Goal: Transaction & Acquisition: Purchase product/service

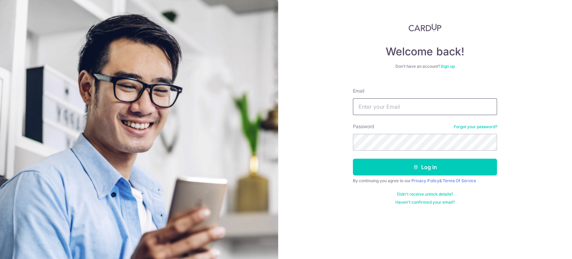
click at [371, 105] on input "Email" at bounding box center [425, 106] width 144 height 17
type input "[EMAIL_ADDRESS][DOMAIN_NAME]"
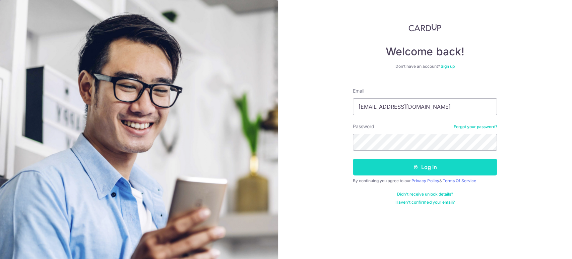
click at [397, 167] on button "Log in" at bounding box center [425, 166] width 144 height 17
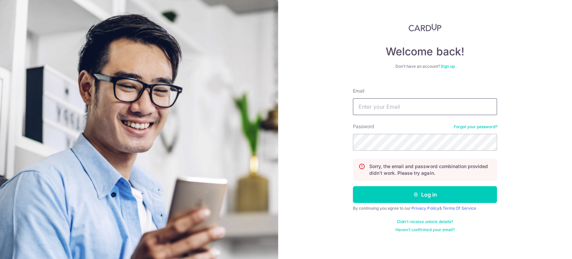
click at [443, 104] on input "Email" at bounding box center [425, 106] width 144 height 17
type input "[EMAIL_ADDRESS][DOMAIN_NAME]"
click at [353, 186] on button "Log in" at bounding box center [425, 194] width 144 height 17
click at [443, 104] on input "Email" at bounding box center [425, 106] width 144 height 17
type input "[EMAIL_ADDRESS][DOMAIN_NAME]"
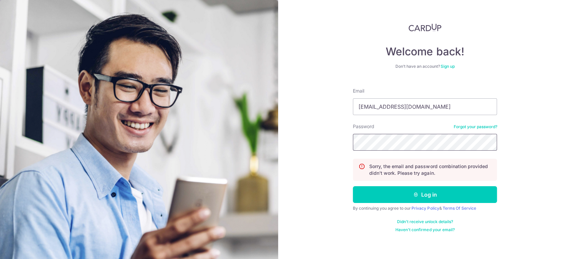
click at [353, 186] on button "Log in" at bounding box center [425, 194] width 144 height 17
click at [443, 104] on input "Email" at bounding box center [425, 106] width 144 height 17
type input "[EMAIL_ADDRESS][DOMAIN_NAME]"
drag, startPoint x: 452, startPoint y: 83, endPoint x: 416, endPoint y: 90, distance: 36.6
click at [416, 90] on form "Email huimin128@gmail.com Password Forgot your password? Sorry, the email and p…" at bounding box center [425, 157] width 144 height 150
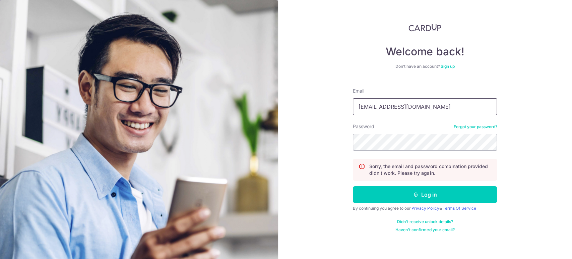
drag, startPoint x: 429, startPoint y: 108, endPoint x: 289, endPoint y: 110, distance: 139.4
click at [289, 110] on div "Welcome back! Don’t have an account? Sign up Email huimin128@gmail.com Password…" at bounding box center [425, 129] width 294 height 259
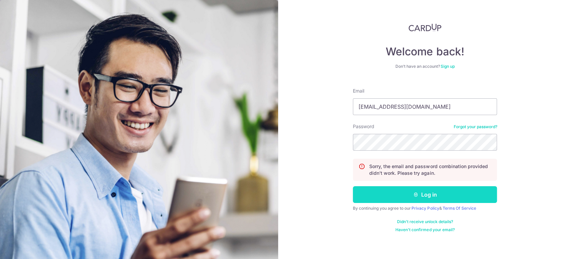
click at [446, 192] on button "Log in" at bounding box center [425, 194] width 144 height 17
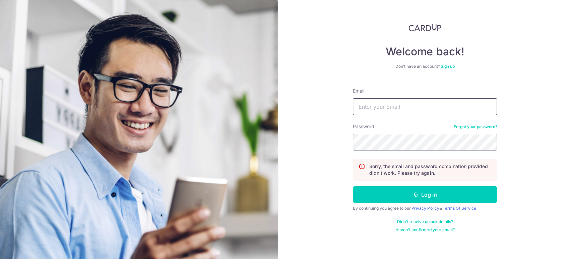
click at [407, 107] on input "Email" at bounding box center [425, 106] width 144 height 17
paste input "[EMAIL_ADDRESS][DOMAIN_NAME]"
type input "[EMAIL_ADDRESS][DOMAIN_NAME]"
click at [353, 186] on button "Log in" at bounding box center [425, 194] width 144 height 17
click at [474, 127] on link "Forgot your password?" at bounding box center [475, 126] width 44 height 5
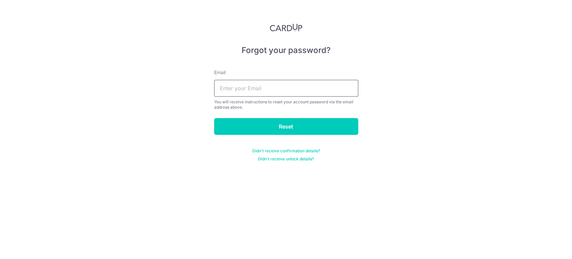
click at [276, 88] on input "text" at bounding box center [286, 88] width 144 height 17
paste input "[EMAIL_ADDRESS][DOMAIN_NAME]"
type input "[EMAIL_ADDRESS][DOMAIN_NAME]"
click at [260, 115] on form "Email huimin128@gmail.com You will receive instructions to reset your account p…" at bounding box center [286, 111] width 144 height 100
click at [260, 117] on form "Email huimin128@gmail.com You will receive instructions to reset your account p…" at bounding box center [286, 111] width 144 height 100
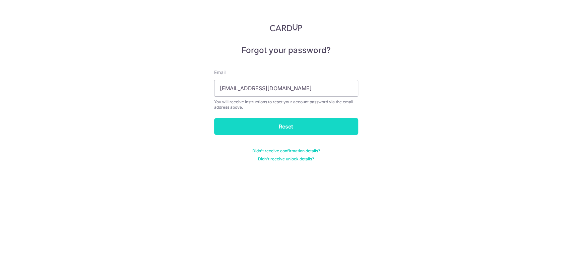
click at [261, 125] on input "Reset" at bounding box center [286, 126] width 144 height 17
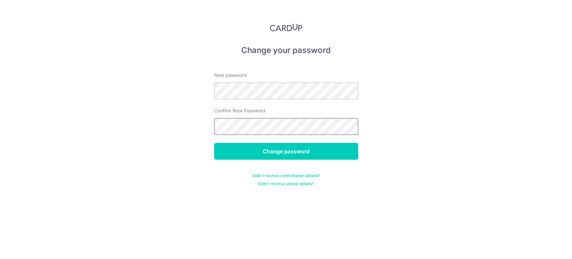
click at [214, 143] on input "Change password" at bounding box center [286, 151] width 144 height 17
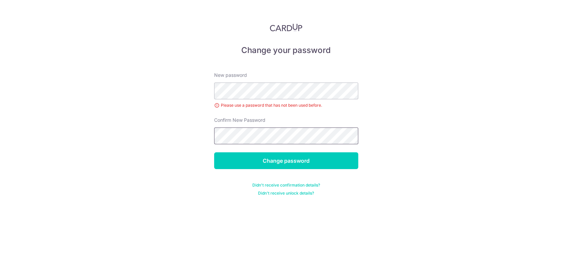
click at [214, 152] on input "Change password" at bounding box center [286, 160] width 144 height 17
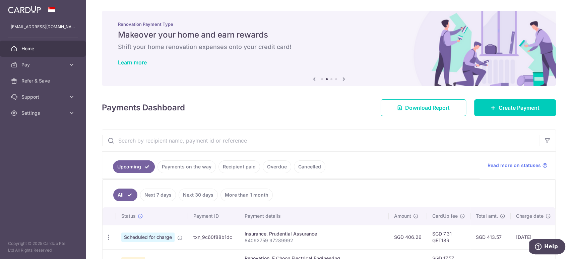
scroll to position [124, 0]
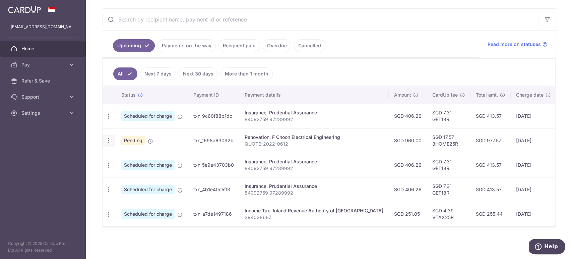
click at [109, 141] on div "Update payment Cancel payment" at bounding box center [109, 140] width 12 height 12
click at [109, 138] on icon "button" at bounding box center [108, 140] width 7 height 7
click at [142, 158] on span "Update payment" at bounding box center [145, 159] width 46 height 8
radio input "true"
type input "960.00"
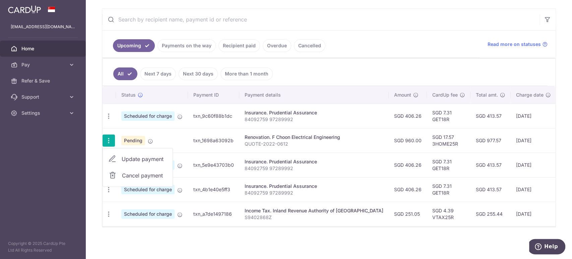
type input "07/11/2025"
type input "QUOTE-2022-0612"
type input "20% balance"
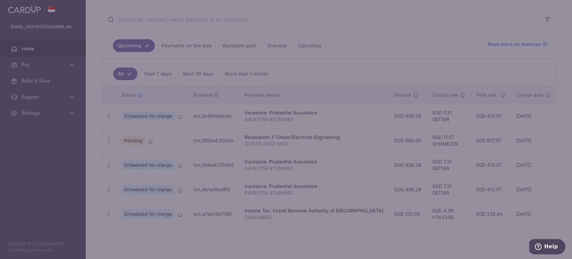
type input "3HOME25R"
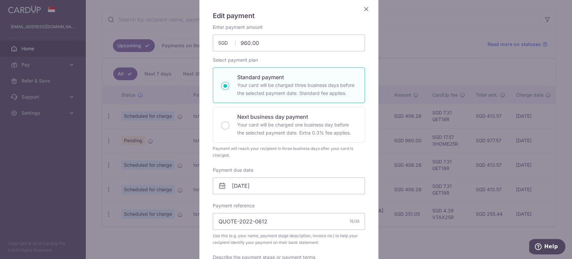
scroll to position [74, 0]
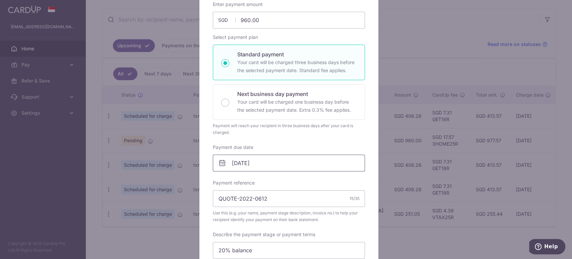
click at [247, 163] on input "07/11/2025" at bounding box center [289, 162] width 152 height 17
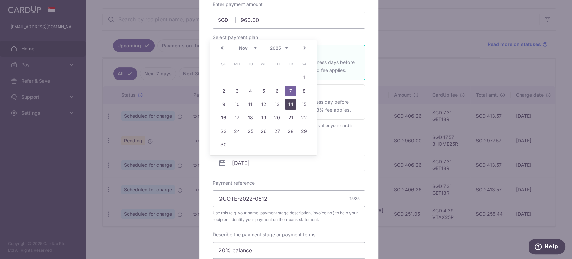
click at [289, 99] on link "14" at bounding box center [290, 104] width 11 height 11
type input "14/11/2025"
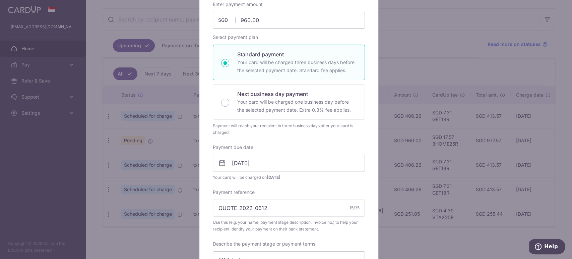
scroll to position [260, 0]
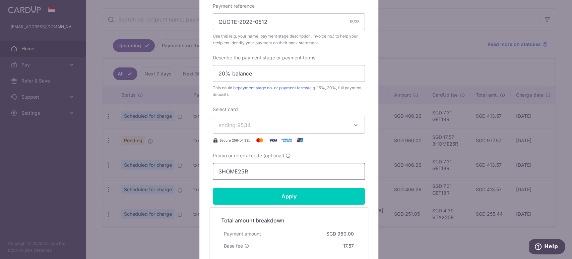
drag, startPoint x: 251, startPoint y: 171, endPoint x: 194, endPoint y: 171, distance: 57.3
click at [194, 171] on div "Edit payment By clicking apply, you will make changes to all payments to F Choo…" at bounding box center [286, 129] width 572 height 259
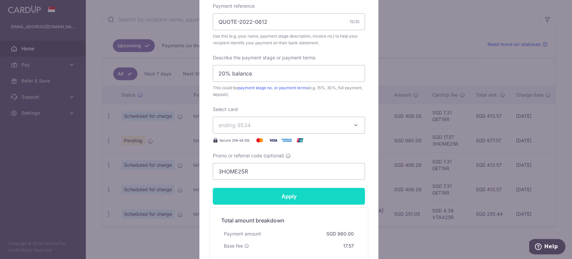
click at [255, 195] on input "Apply" at bounding box center [289, 196] width 152 height 17
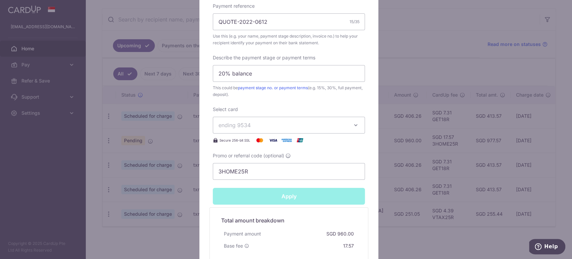
type input "Successfully Applied"
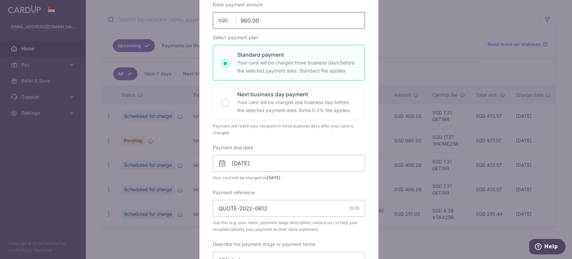
scroll to position [0, 0]
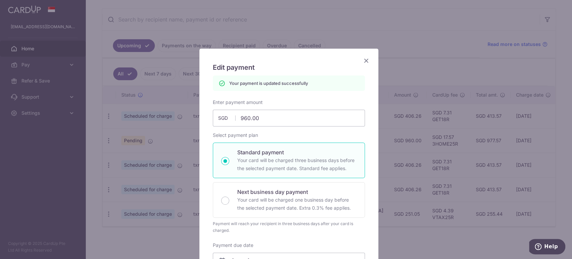
click at [362, 62] on icon "Close" at bounding box center [366, 60] width 8 height 8
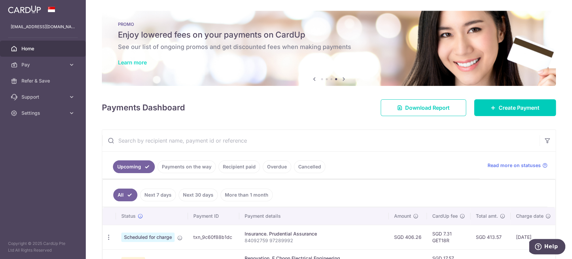
click at [137, 62] on link "Learn more" at bounding box center [132, 62] width 29 height 7
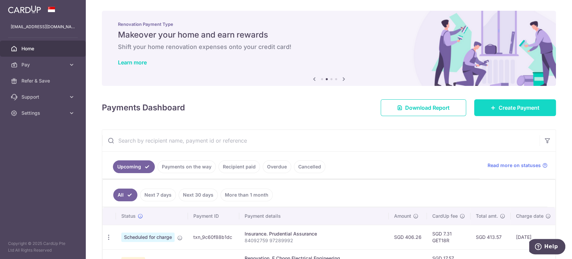
click at [513, 101] on link "Create Payment" at bounding box center [515, 107] width 82 height 17
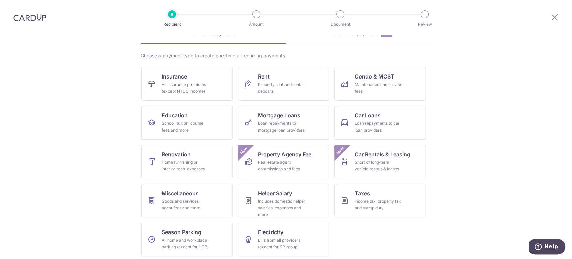
scroll to position [41, 0]
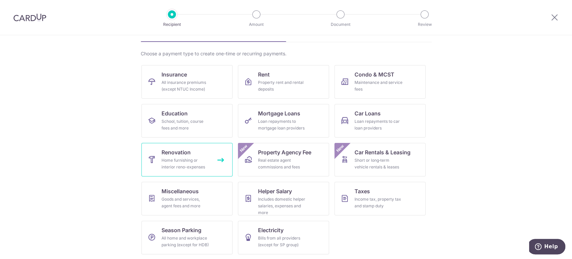
click at [156, 150] on link "Renovation Home furnishing or interior reno-expenses" at bounding box center [186, 159] width 91 height 33
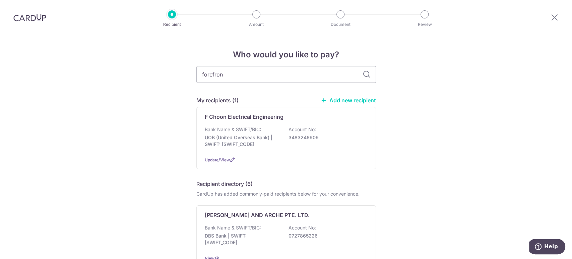
type input "forefront"
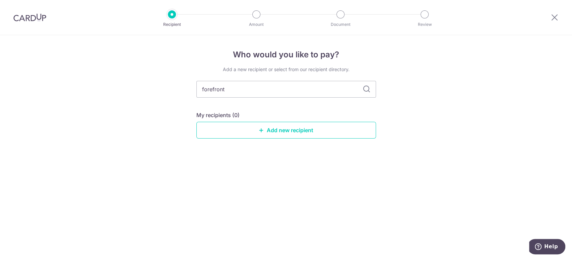
click at [365, 87] on icon at bounding box center [366, 89] width 8 height 8
click at [309, 132] on link "Add new recipient" at bounding box center [286, 130] width 180 height 17
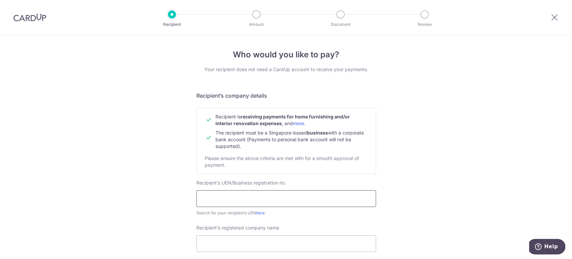
click at [244, 196] on input "text" at bounding box center [286, 198] width 180 height 17
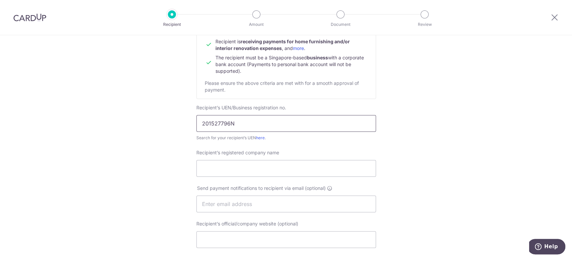
scroll to position [112, 0]
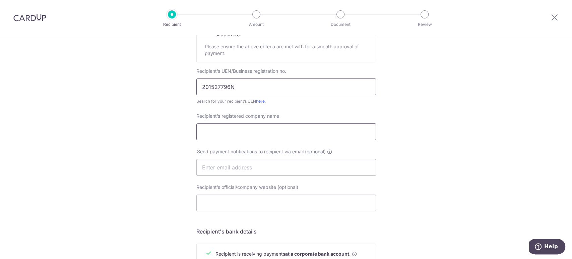
type input "201527796N"
click at [297, 134] on input "Recipient’s registered company name" at bounding box center [286, 131] width 180 height 17
type input "Forefront Interior Pte Ltd"
click at [451, 151] on div "Who would you like to pay? Your recipient does not need a CardUp account to rec…" at bounding box center [286, 176] width 572 height 504
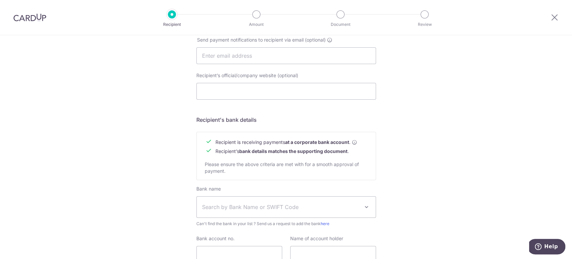
scroll to position [281, 0]
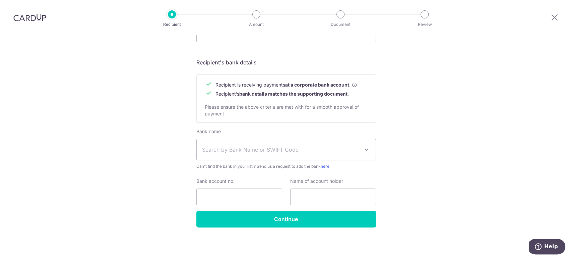
click at [277, 152] on span "Search by Bank Name or SWIFT Code" at bounding box center [280, 149] width 157 height 8
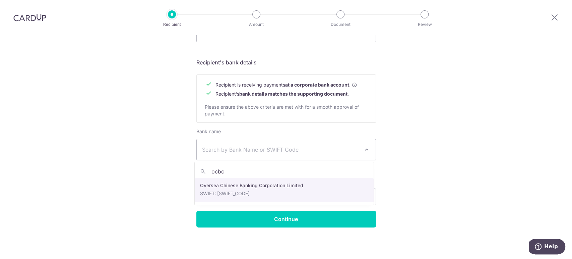
type input "ocbc"
select select "12"
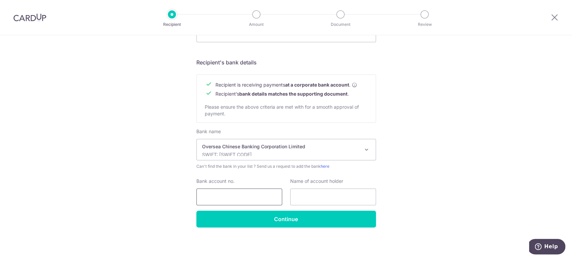
click at [244, 199] on input "Bank account no." at bounding box center [239, 196] width 86 height 17
type input "[PHONE_NUMBER]"
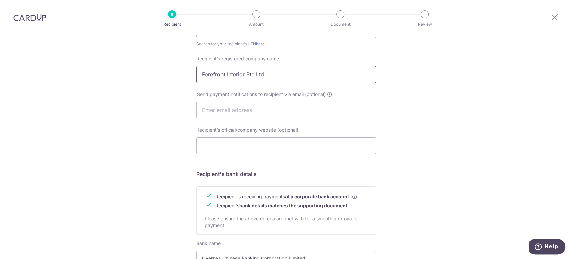
drag, startPoint x: 263, startPoint y: 74, endPoint x: 173, endPoint y: 75, distance: 90.1
click at [173, 75] on div "Who would you like to pay? Your recipient does not need a CardUp account to rec…" at bounding box center [286, 118] width 572 height 504
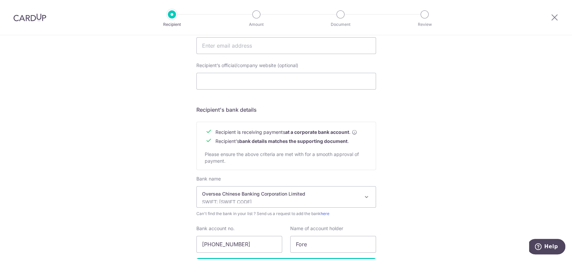
scroll to position [244, 0]
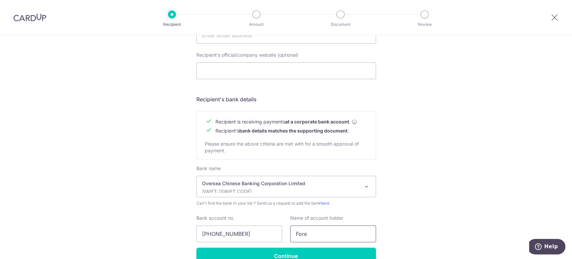
drag, startPoint x: 309, startPoint y: 238, endPoint x: 285, endPoint y: 238, distance: 24.1
click at [286, 238] on div "Name of account holder Fore" at bounding box center [333, 227] width 94 height 27
paste input "front Interior Pte Ltd"
type input "Forefront Interior Pte Ltd"
click at [397, 210] on div "Who would you like to pay? Your recipient does not need a CardUp account to rec…" at bounding box center [286, 44] width 572 height 504
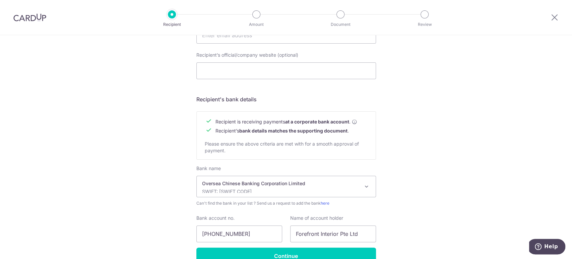
scroll to position [281, 0]
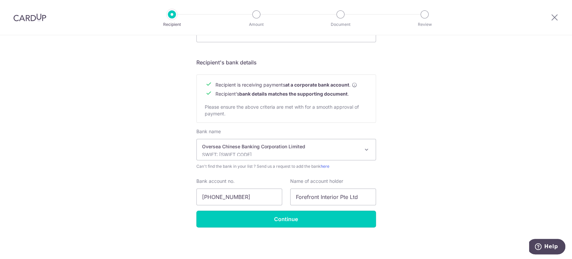
click at [326, 217] on input "Continue" at bounding box center [286, 218] width 180 height 17
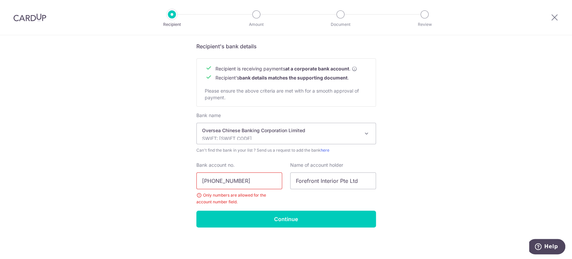
click at [231, 177] on input "[PHONE_NUMBER]" at bounding box center [239, 180] width 86 height 17
click at [234, 177] on input "689-753762-001" at bounding box center [239, 180] width 86 height 17
click at [212, 181] on input "689-753762001" at bounding box center [239, 180] width 86 height 17
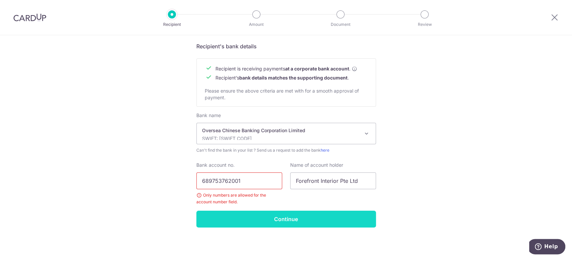
type input "689753762001"
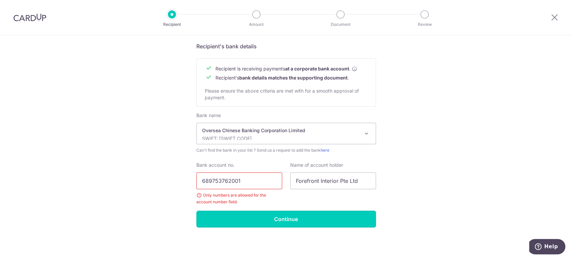
click at [282, 218] on input "Continue" at bounding box center [286, 218] width 180 height 17
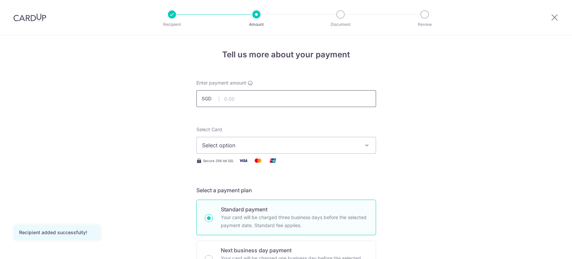
click at [278, 97] on input "text" at bounding box center [286, 98] width 180 height 17
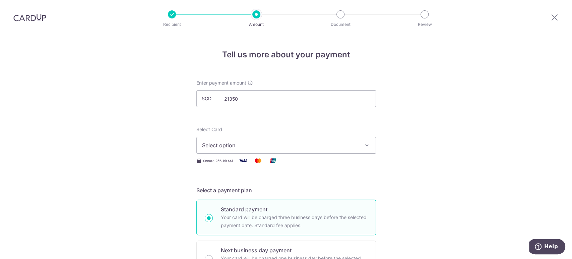
type input "21,350.00"
click at [316, 141] on span "Select option" at bounding box center [280, 145] width 156 height 8
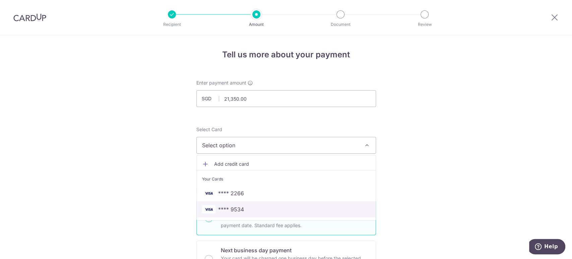
drag, startPoint x: 268, startPoint y: 208, endPoint x: 282, endPoint y: 204, distance: 14.9
click at [268, 208] on span "**** 9534" at bounding box center [286, 209] width 168 height 8
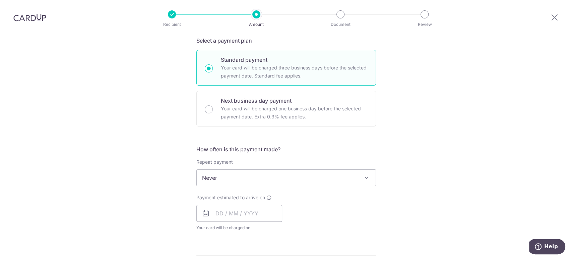
scroll to position [186, 0]
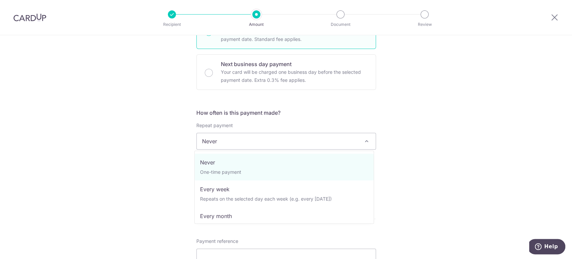
click at [299, 148] on span "Never" at bounding box center [286, 141] width 179 height 16
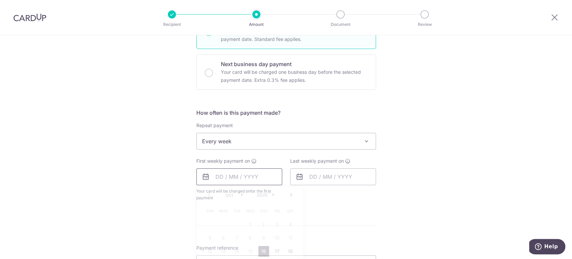
click at [245, 177] on input "text" at bounding box center [239, 176] width 86 height 17
click at [282, 140] on span "Every week" at bounding box center [286, 141] width 179 height 16
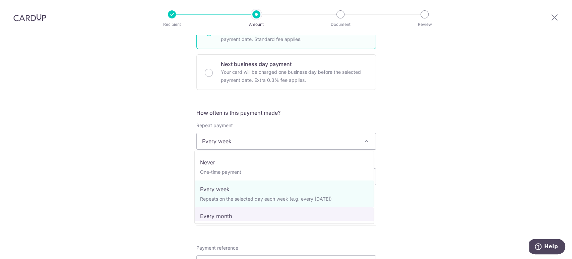
select select "3"
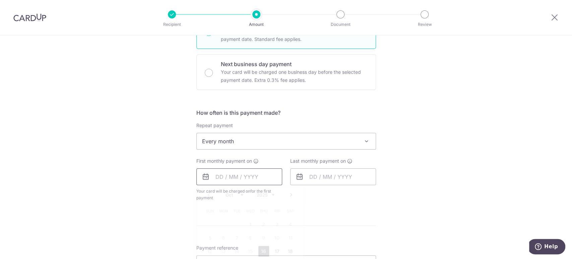
click at [224, 183] on input "text" at bounding box center [239, 176] width 86 height 17
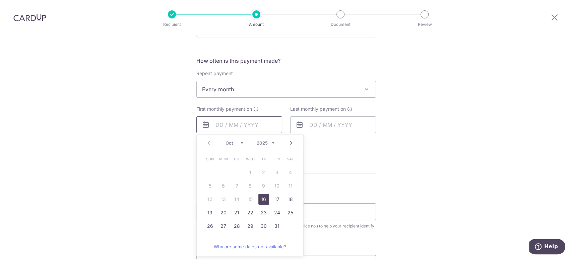
scroll to position [260, 0]
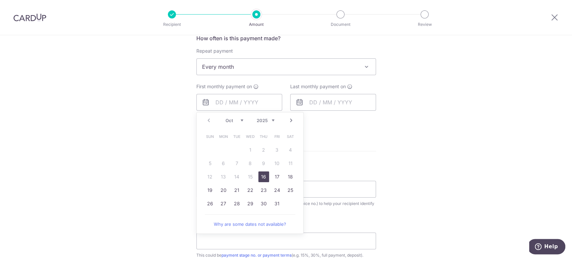
click at [263, 176] on link "16" at bounding box center [263, 176] width 11 height 11
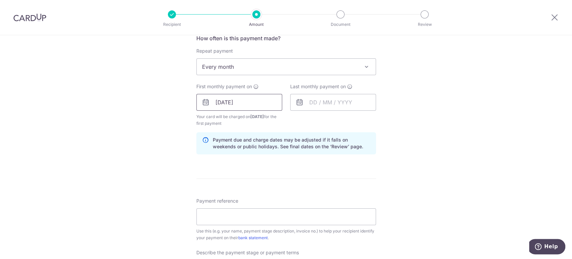
click at [244, 102] on input "16/10/2025" at bounding box center [239, 102] width 86 height 17
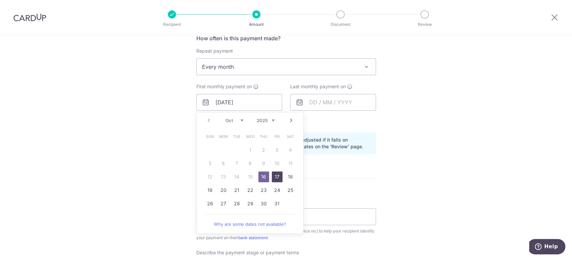
click at [272, 175] on link "17" at bounding box center [277, 176] width 11 height 11
type input "17/10/2025"
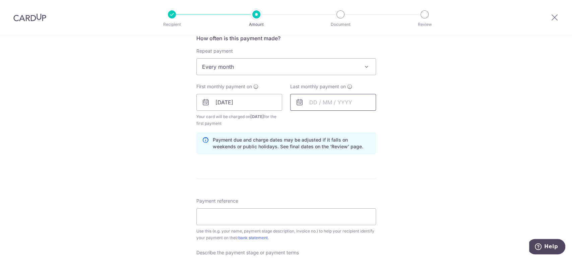
click at [336, 105] on input "text" at bounding box center [333, 102] width 86 height 17
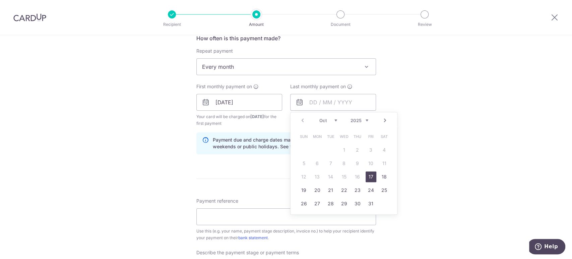
click at [385, 120] on link "Next" at bounding box center [385, 120] width 8 height 8
click at [342, 181] on link "17" at bounding box center [344, 176] width 11 height 11
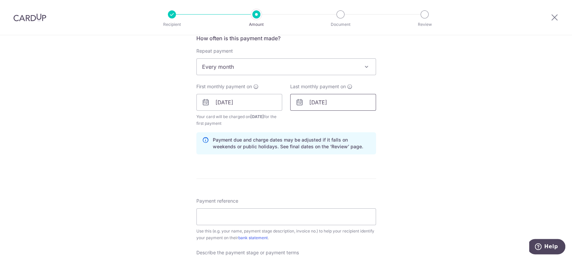
click at [351, 103] on input "17/12/2025" at bounding box center [333, 102] width 86 height 17
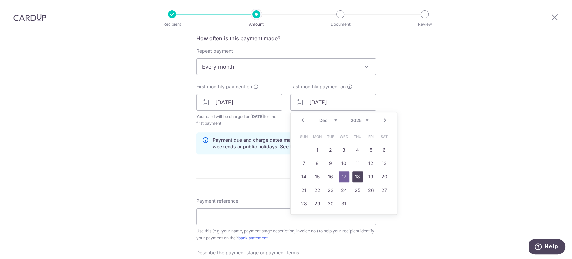
click at [353, 176] on link "18" at bounding box center [357, 176] width 11 height 11
type input "18/12/2025"
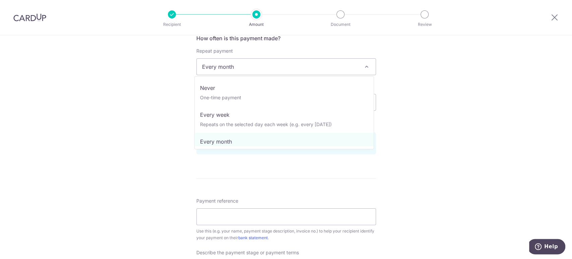
click at [286, 73] on span "Every month" at bounding box center [286, 67] width 179 height 16
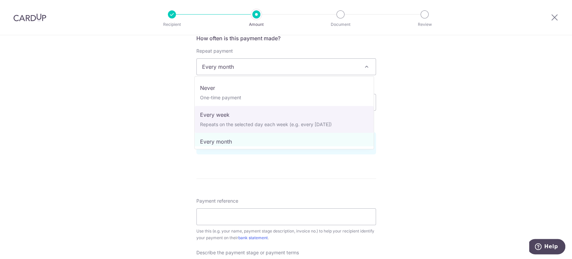
select select "2"
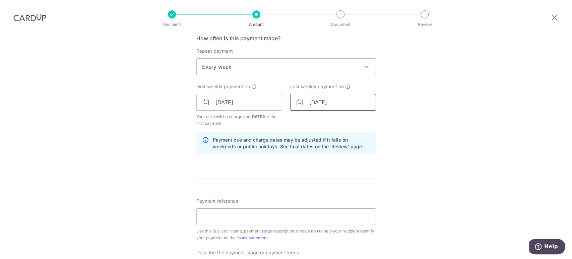
click at [323, 106] on input "18/12/2025" at bounding box center [333, 102] width 86 height 17
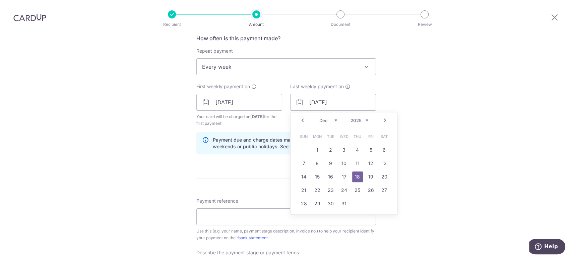
click at [302, 121] on link "Prev" at bounding box center [302, 120] width 8 height 8
click at [381, 118] on link "Next" at bounding box center [385, 120] width 8 height 8
click at [312, 163] on link "3" at bounding box center [317, 163] width 11 height 11
type input "03/11/2025"
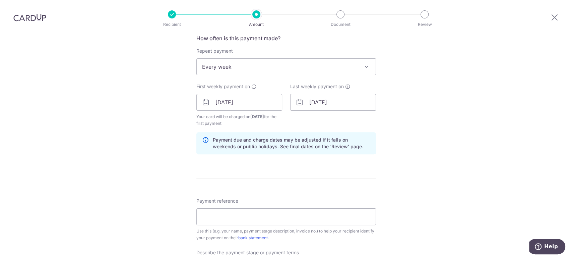
click at [271, 174] on form "Enter payment amount SGD 21,350.00 21350.00 Recipient added successfully! Selec…" at bounding box center [286, 123] width 180 height 609
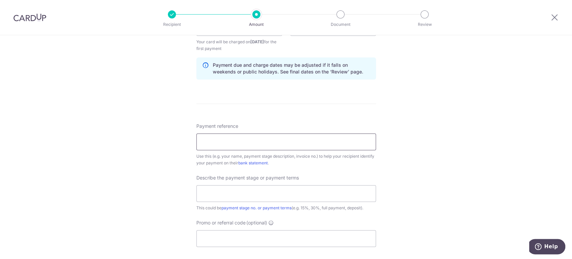
click at [258, 146] on input "Payment reference" at bounding box center [286, 141] width 180 height 17
type input "FI/JN/HHF/241175"
click at [265, 193] on input "text" at bounding box center [286, 193] width 180 height 17
type input "c"
type input "e"
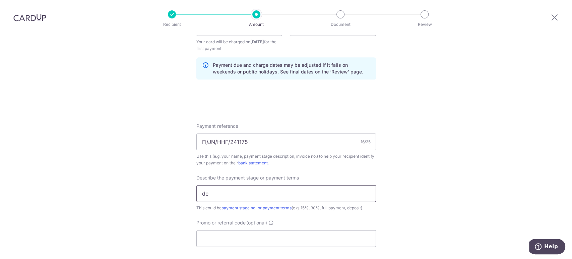
type input "d"
type input "commencement of work"
click at [404, 182] on div "Tell us more about your payment Enter payment amount SGD 21,350.00 21350.00 Rec…" at bounding box center [286, 42] width 572 height 685
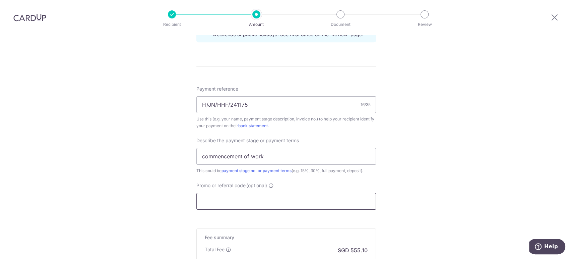
click at [319, 200] on input "Promo or referral code (optional)" at bounding box center [286, 201] width 180 height 17
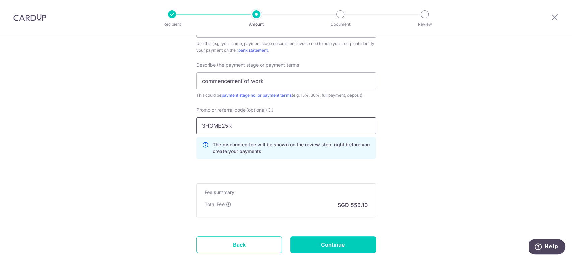
scroll to position [447, 0]
type input "3HOME25R"
click at [347, 250] on input "Continue" at bounding box center [333, 245] width 86 height 17
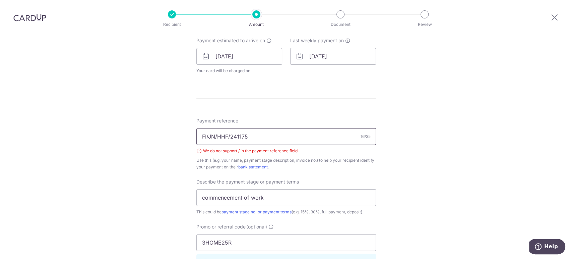
click at [227, 137] on input "FI/JN/HHF/241175" at bounding box center [286, 136] width 180 height 17
click at [217, 135] on input "FI/JN/HHF241175" at bounding box center [286, 136] width 180 height 17
click at [207, 134] on input "FI/JNHHF241175" at bounding box center [286, 136] width 180 height 17
click at [213, 133] on input "FI JNHHF241175" at bounding box center [286, 136] width 180 height 17
click at [224, 133] on input "FI JN HHF241175" at bounding box center [286, 136] width 180 height 17
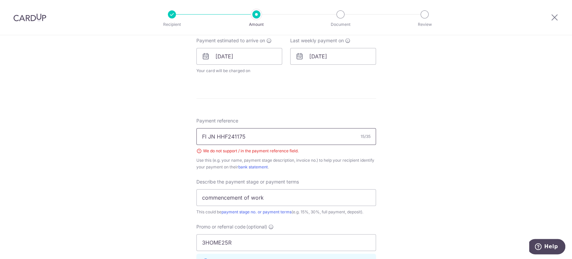
click at [225, 136] on input "FI JN HHF241175" at bounding box center [286, 136] width 180 height 17
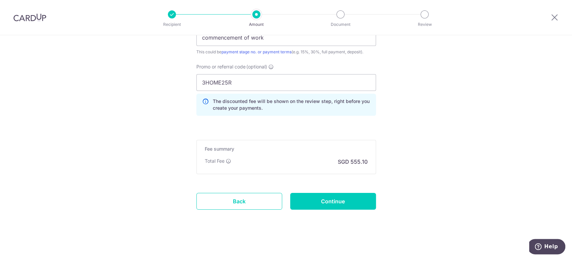
scroll to position [466, 0]
type input "FI JN HHF 241175"
click at [300, 206] on input "Continue" at bounding box center [333, 200] width 86 height 17
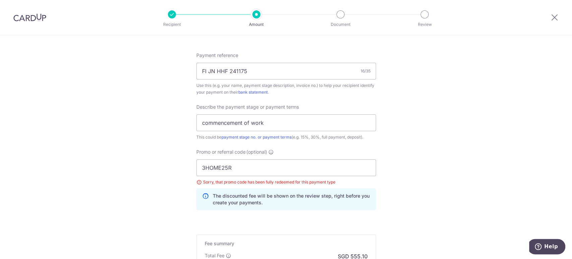
scroll to position [354, 0]
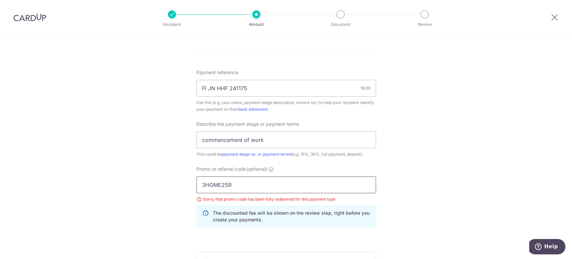
drag, startPoint x: 241, startPoint y: 181, endPoint x: 172, endPoint y: 188, distance: 69.4
click at [172, 188] on div "Tell us more about your payment Enter payment amount SGD 21,350.00 21350.00 Sel…" at bounding box center [286, 26] width 572 height 690
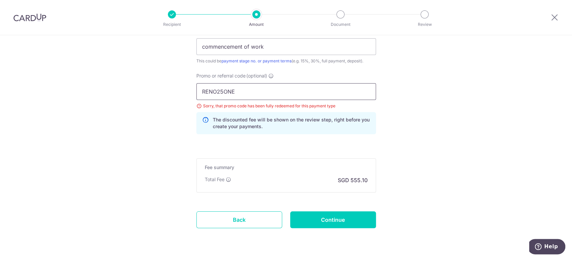
scroll to position [466, 0]
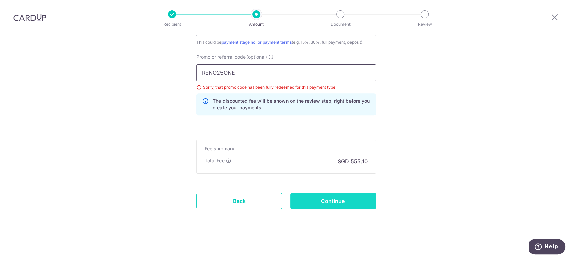
type input "RENO25ONE"
click at [343, 204] on input "Continue" at bounding box center [333, 200] width 86 height 17
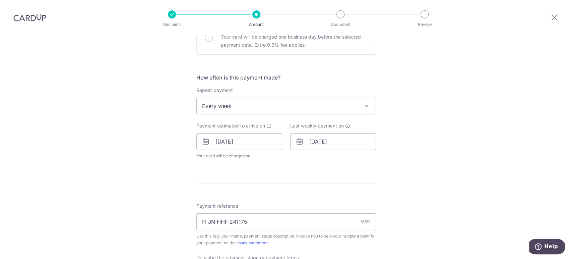
scroll to position [169, 0]
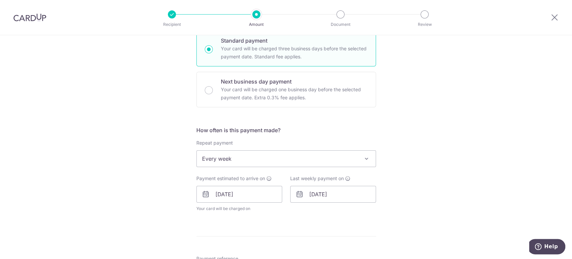
click at [341, 164] on span "Every week" at bounding box center [286, 158] width 179 height 16
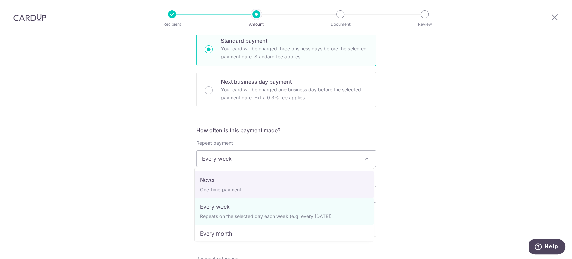
select select "1"
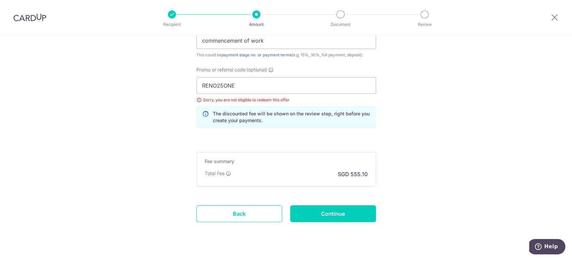
scroll to position [493, 0]
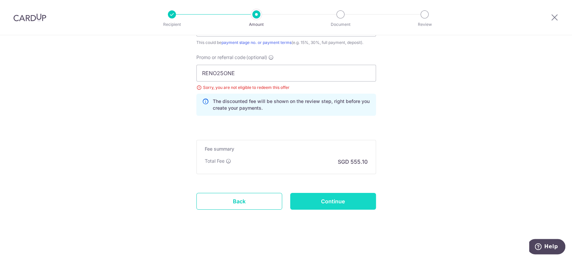
click at [342, 195] on input "Continue" at bounding box center [333, 201] width 86 height 17
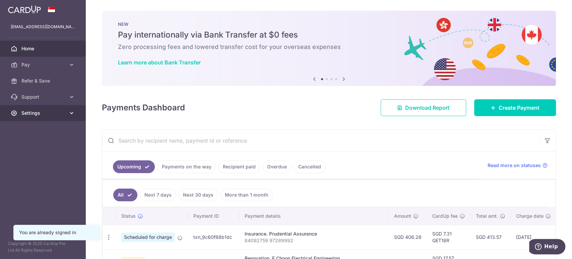
click at [57, 112] on span "Settings" at bounding box center [43, 113] width 44 height 7
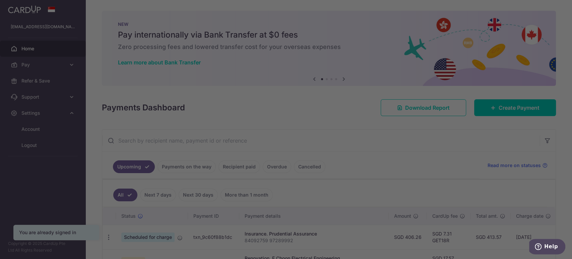
click at [31, 144] on div at bounding box center [289, 130] width 578 height 261
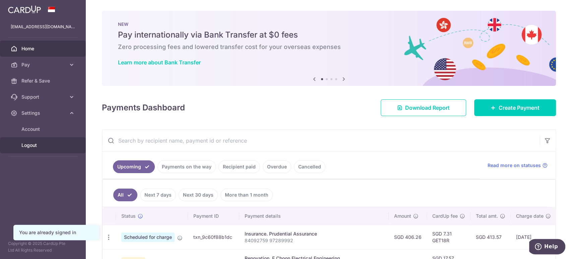
click at [35, 147] on span "Logout" at bounding box center [43, 145] width 44 height 7
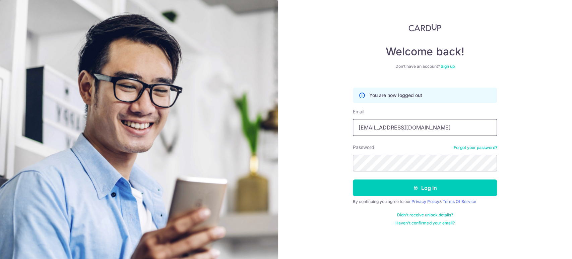
drag, startPoint x: 416, startPoint y: 131, endPoint x: 378, endPoint y: 128, distance: 37.6
click at [327, 130] on div "Welcome back! Don’t have an account? Sign up You are now logged out Email [EMAI…" at bounding box center [425, 129] width 294 height 259
click at [379, 128] on input "[EMAIL_ADDRESS][DOMAIN_NAME]" at bounding box center [425, 127] width 144 height 17
drag, startPoint x: 383, startPoint y: 128, endPoint x: 316, endPoint y: 128, distance: 67.0
click at [323, 128] on div "Welcome back! Don’t have an account? Sign up You are now logged out Email [EMAI…" at bounding box center [425, 129] width 294 height 259
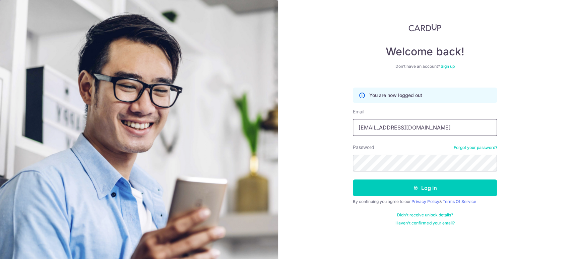
type input "[EMAIL_ADDRESS][DOMAIN_NAME]"
click at [353, 179] on button "Log in" at bounding box center [425, 187] width 144 height 17
